Goal: Navigation & Orientation: Find specific page/section

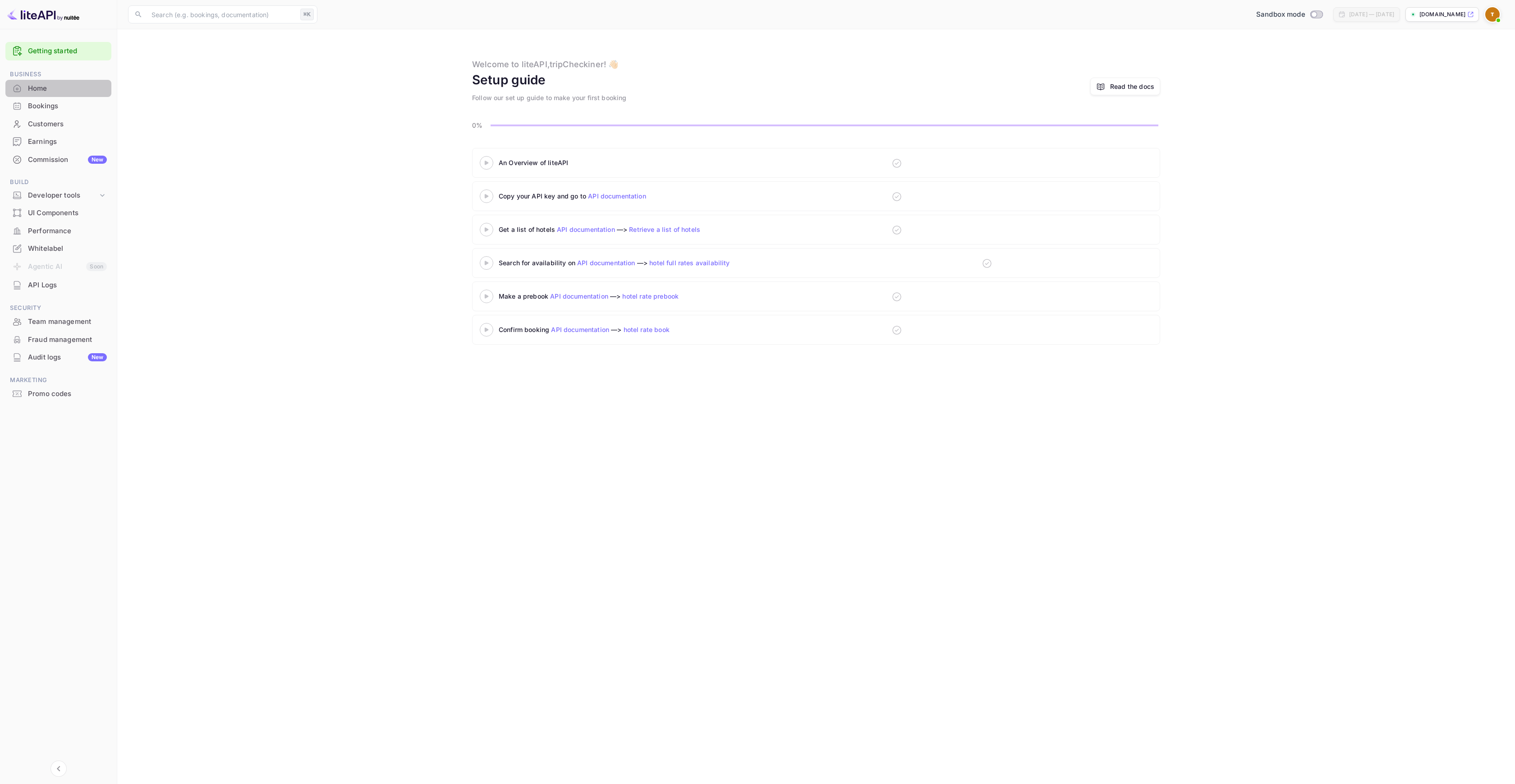
click at [57, 85] on div "Home" at bounding box center [68, 89] width 79 height 11
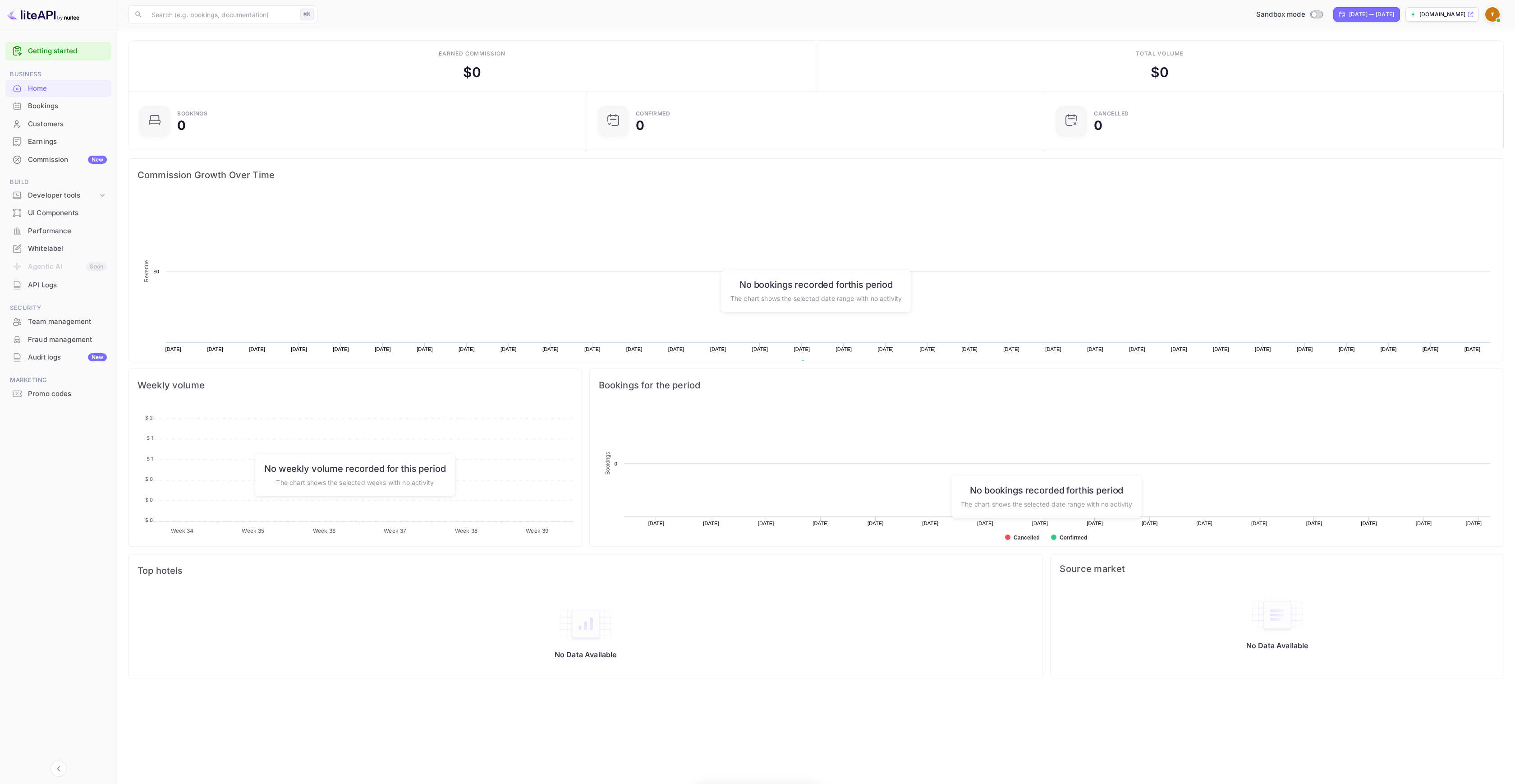
scroll to position [140, 446]
click at [65, 233] on div "Performance" at bounding box center [68, 232] width 79 height 11
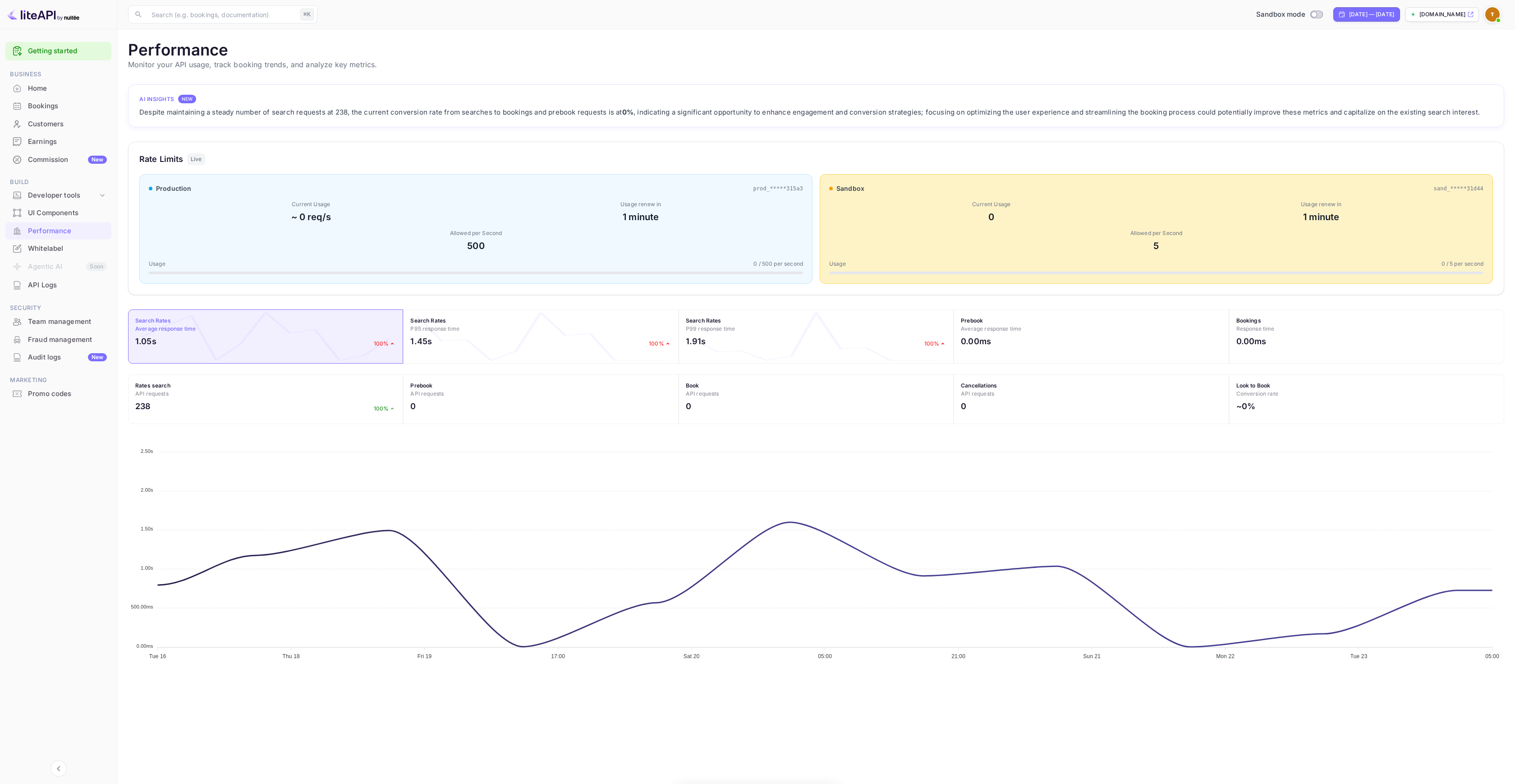
scroll to position [225, 1370]
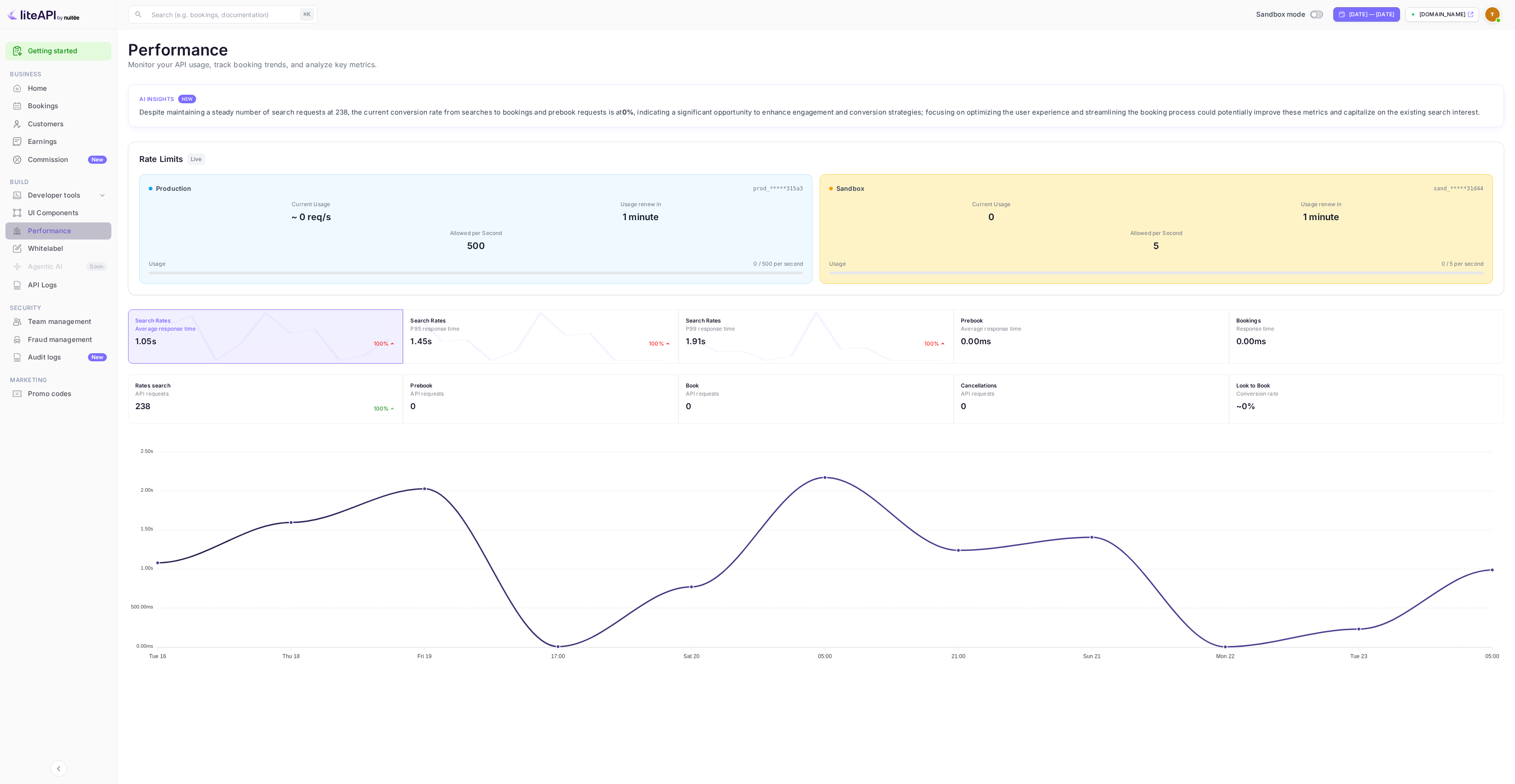
click at [58, 234] on div "Performance" at bounding box center [68, 232] width 79 height 11
click at [39, 221] on div "UI Components" at bounding box center [59, 214] width 106 height 18
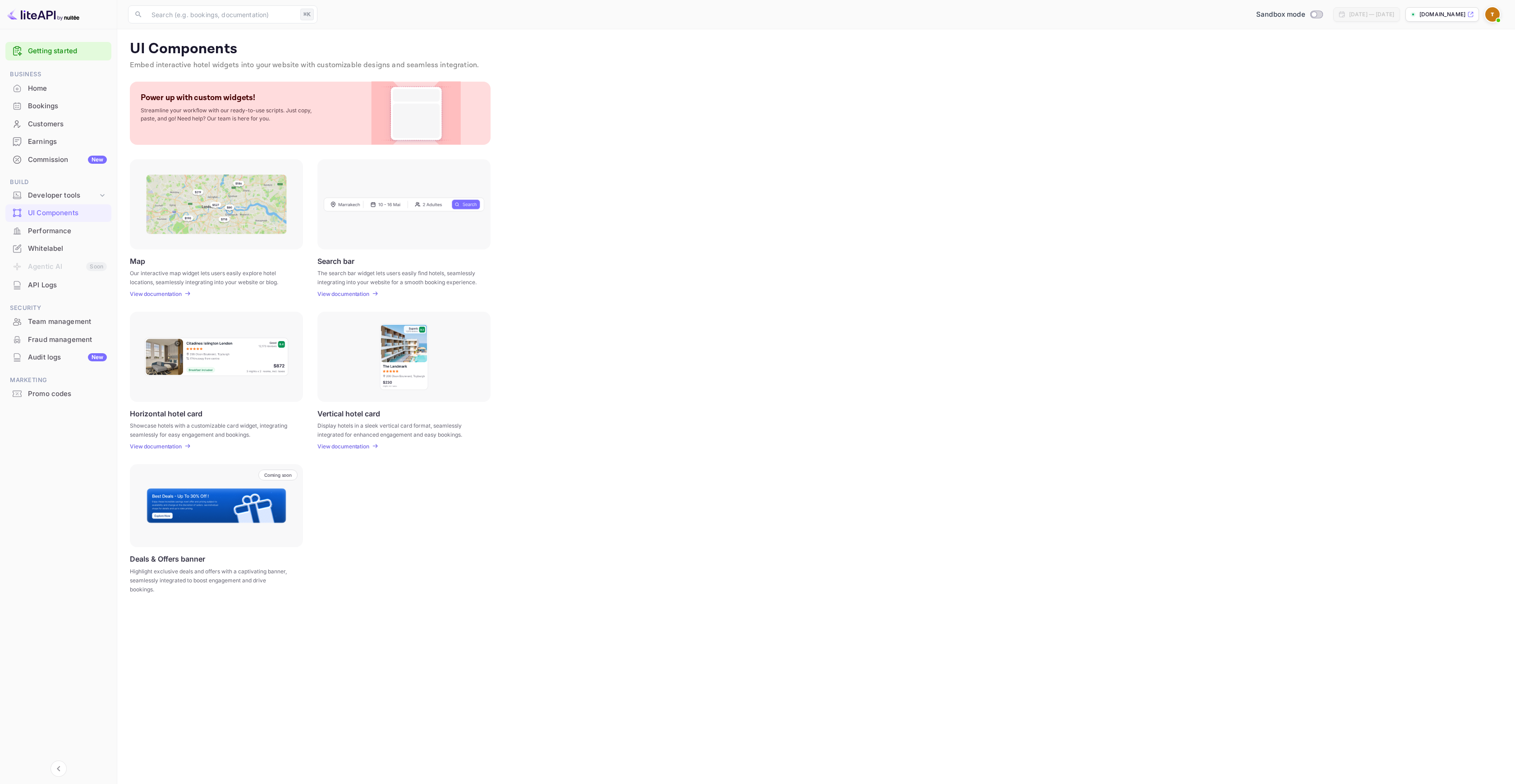
click at [49, 231] on div "Performance" at bounding box center [68, 232] width 79 height 11
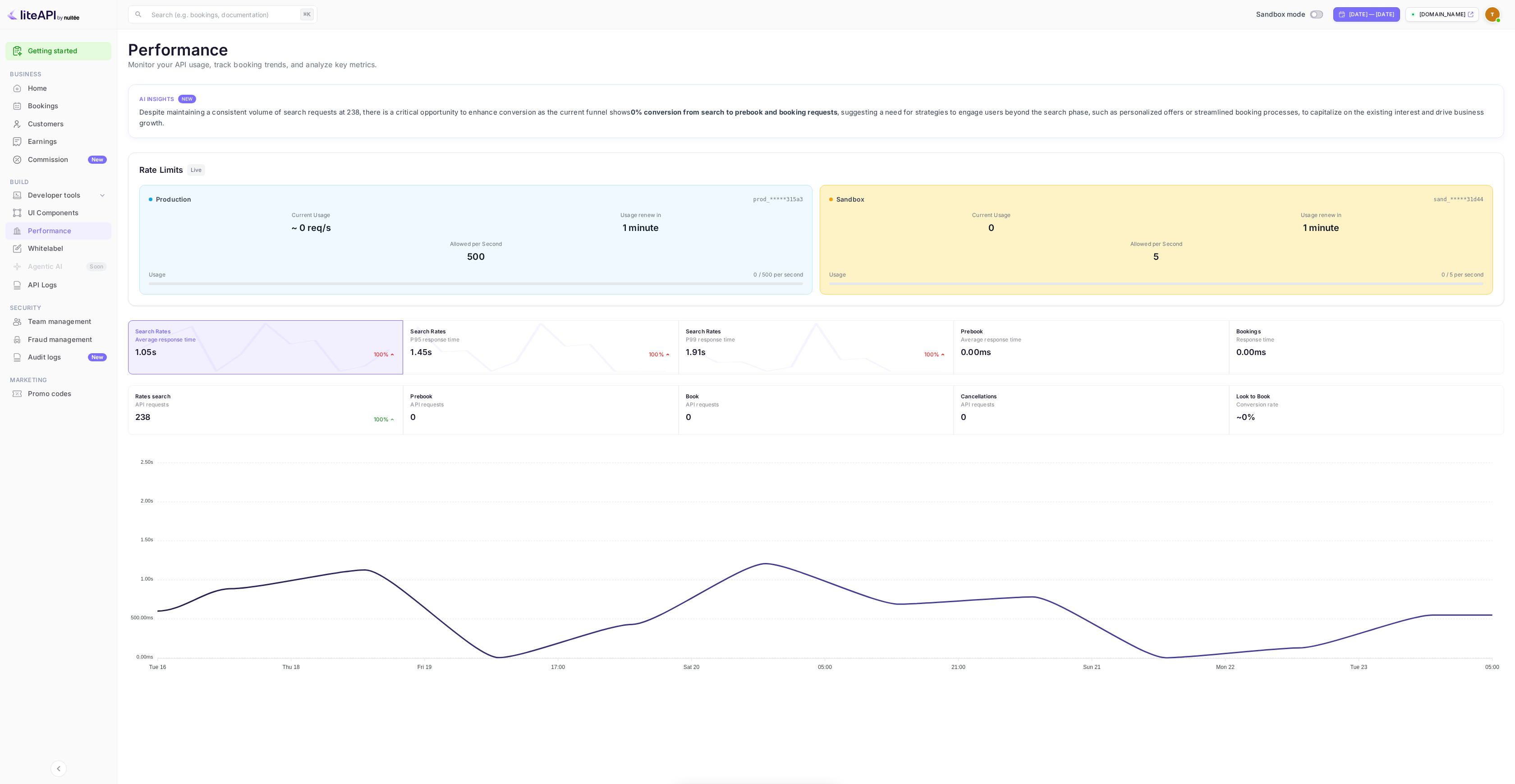
scroll to position [225, 1370]
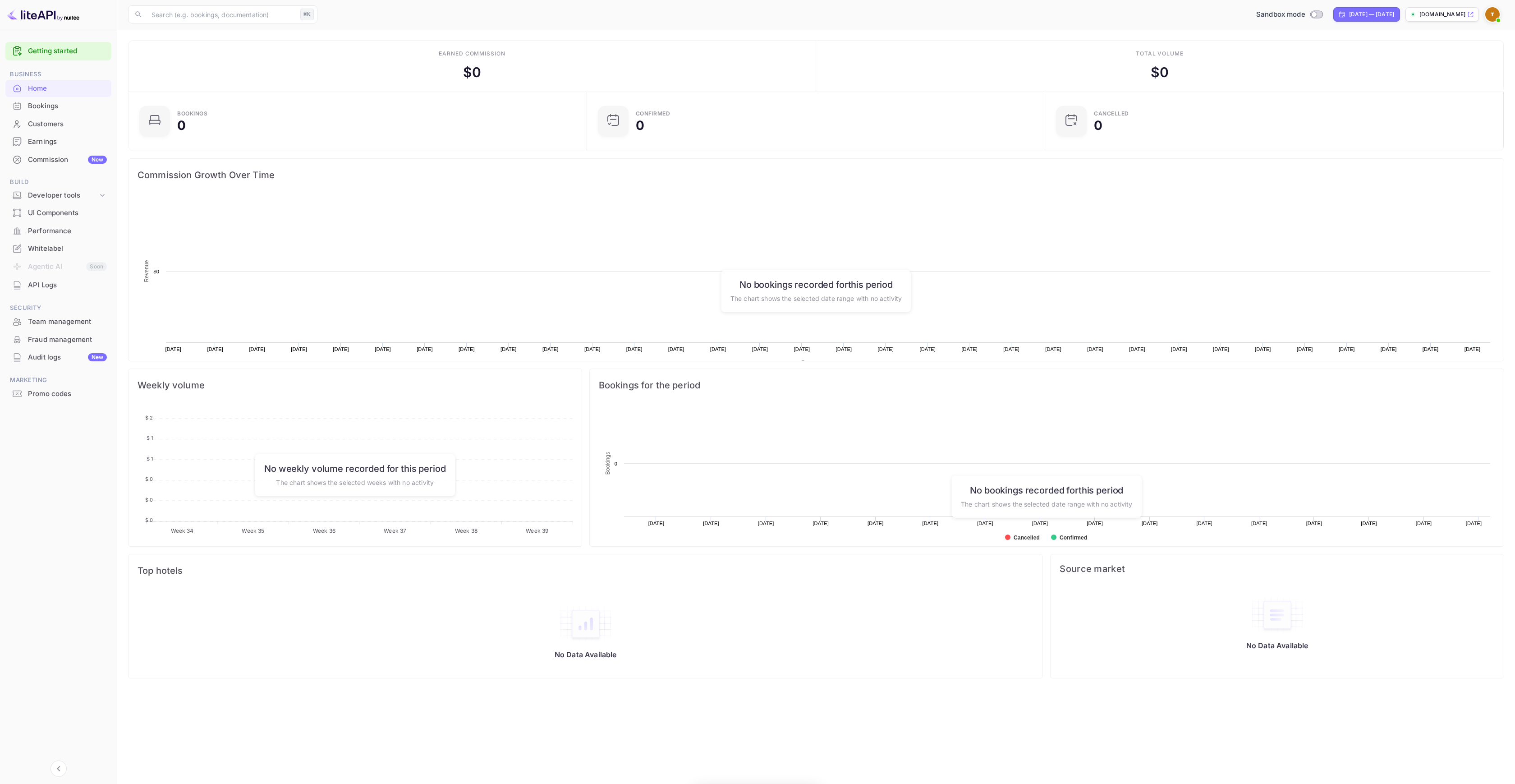
scroll to position [140, 446]
click at [50, 243] on div "Whitelabel" at bounding box center [59, 249] width 106 height 18
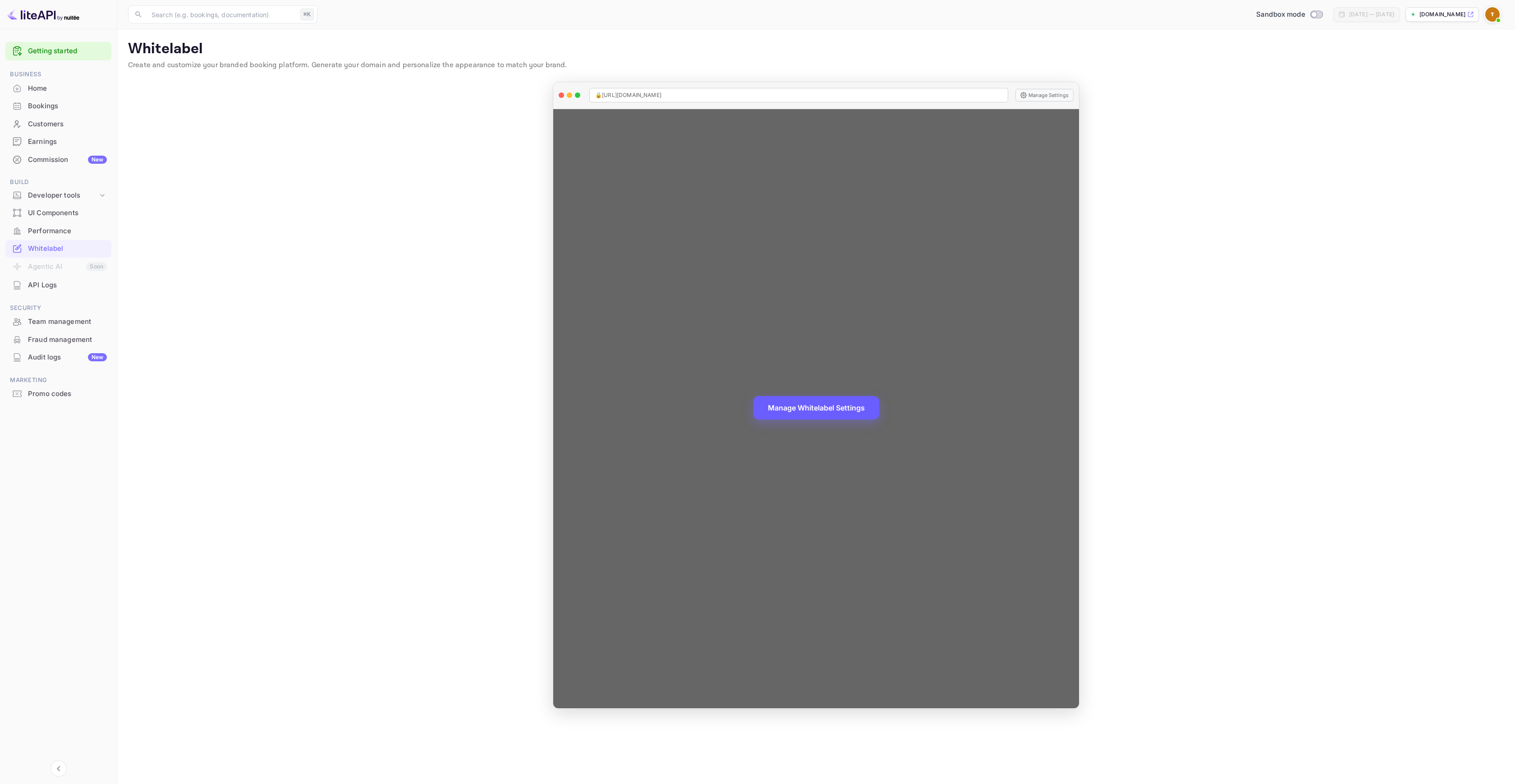
click at [808, 403] on button "Manage Whitelabel Settings" at bounding box center [817, 407] width 126 height 23
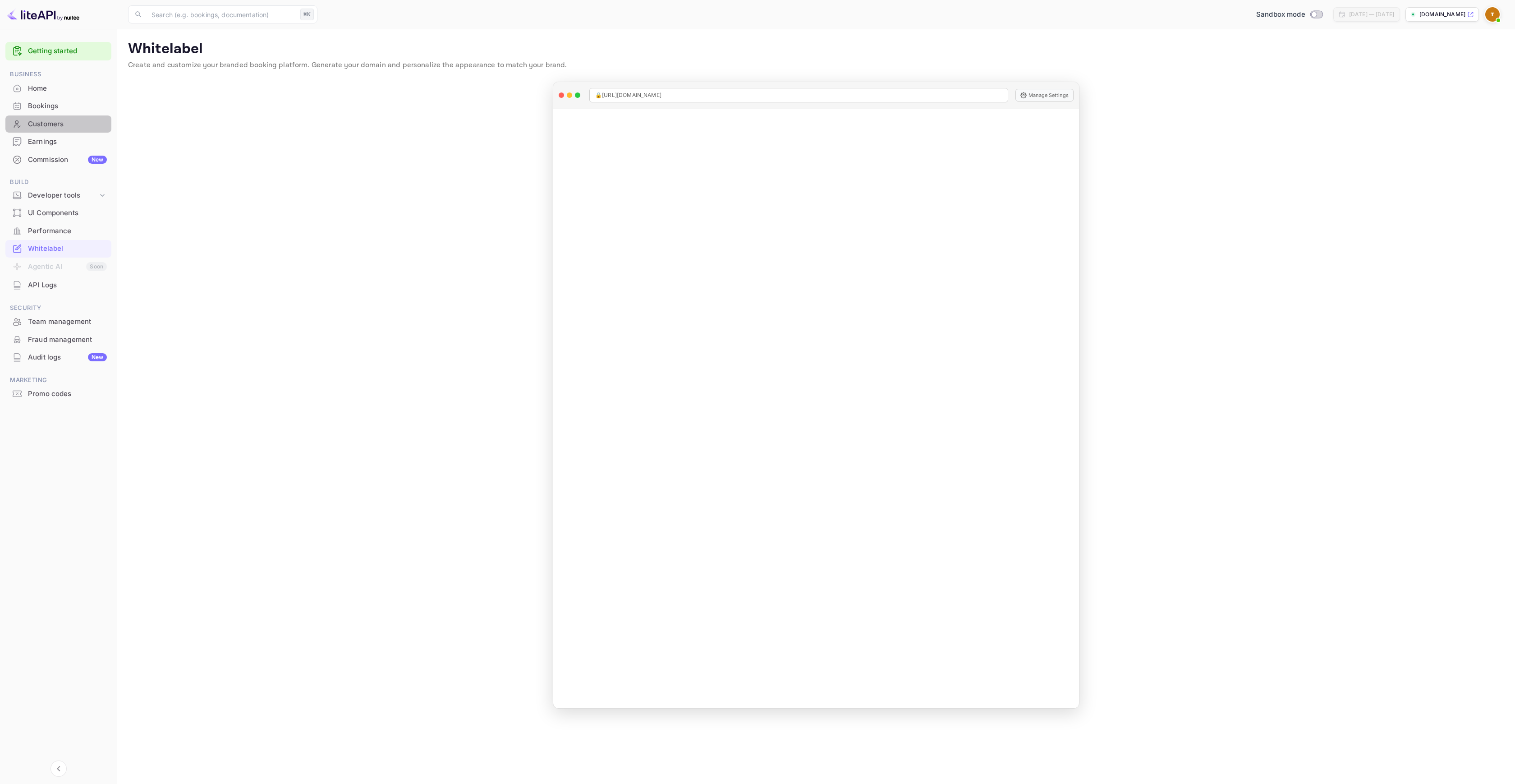
click at [50, 125] on div "Customers" at bounding box center [68, 124] width 79 height 11
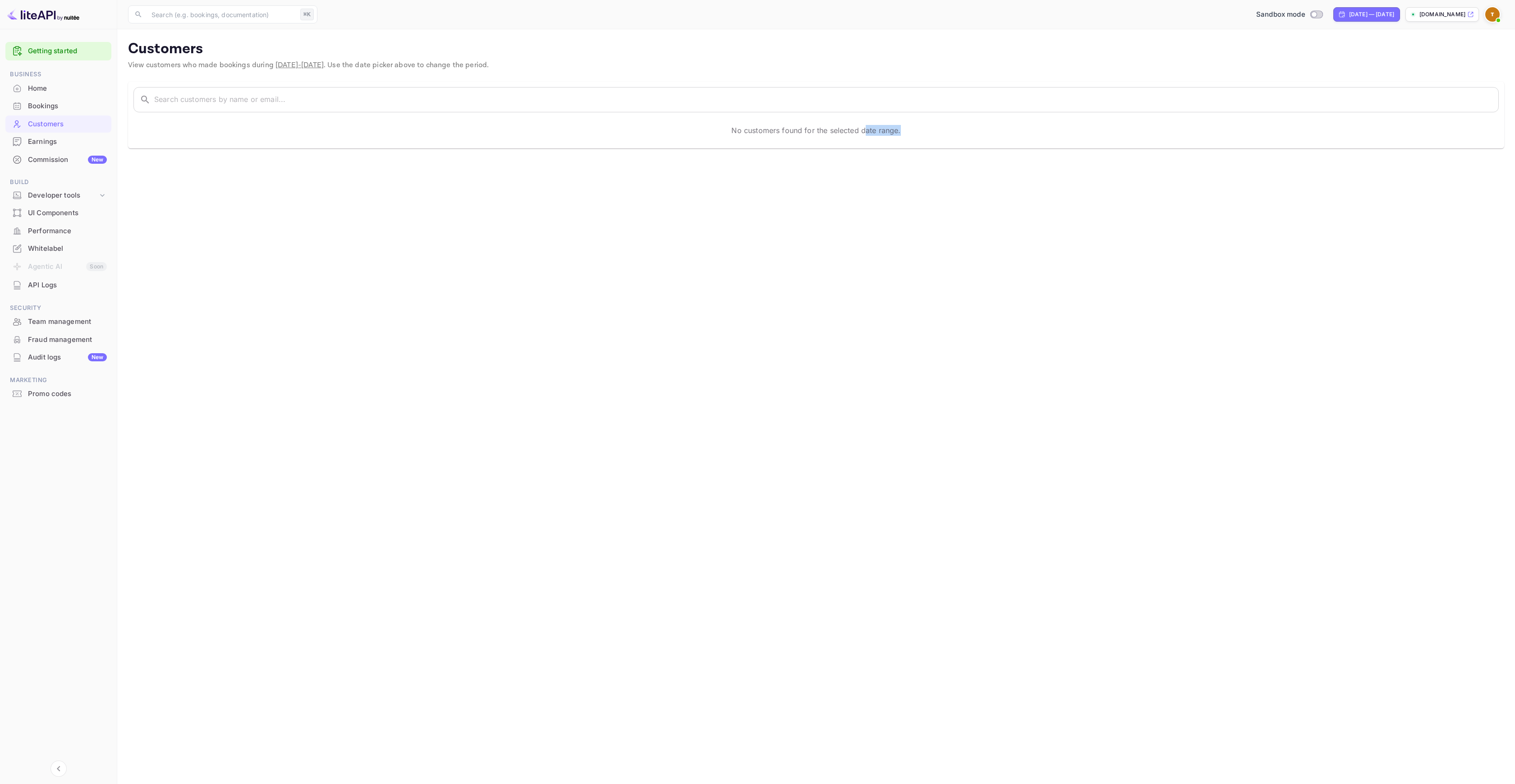
drag, startPoint x: 682, startPoint y: 137, endPoint x: 875, endPoint y: 132, distance: 193.1
click at [867, 132] on div "No customers found for the selected date range." at bounding box center [816, 131] width 1365 height 25
click at [888, 134] on p "No customers found for the selected date range." at bounding box center [817, 131] width 169 height 11
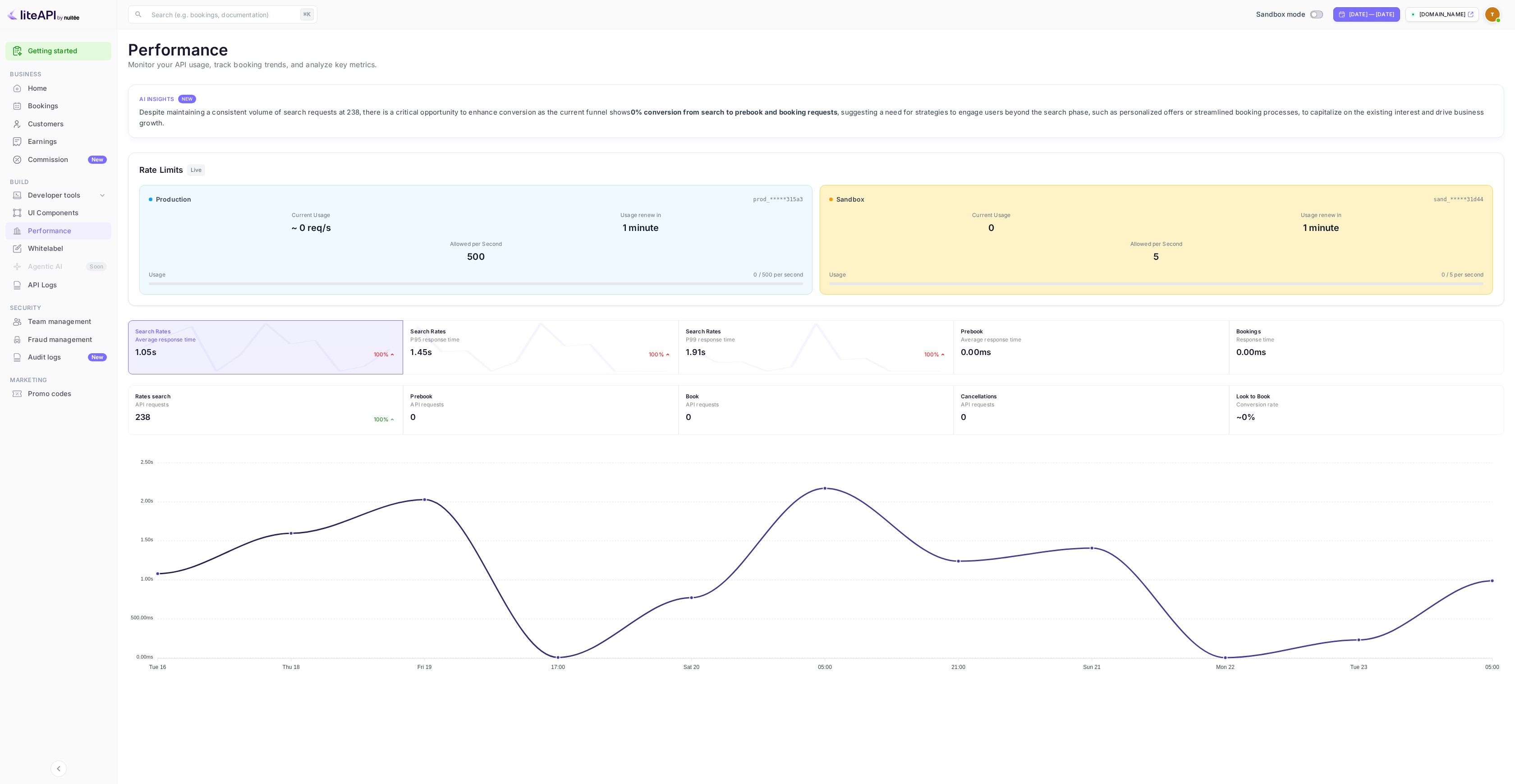
scroll to position [225, 1370]
